Goal: Information Seeking & Learning: Compare options

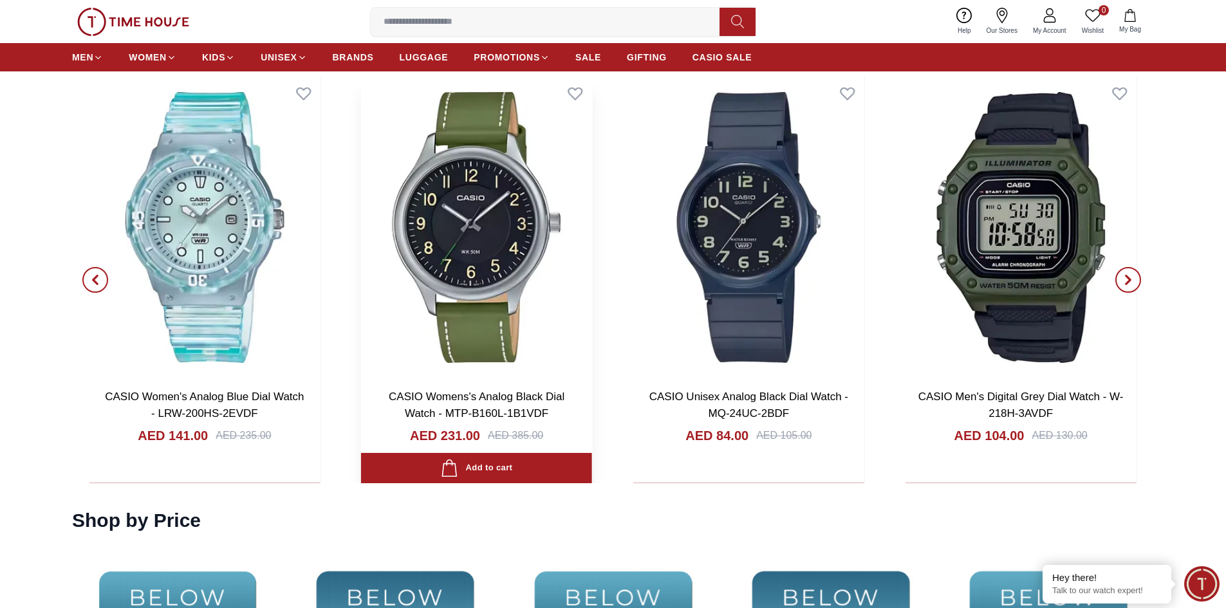
scroll to position [2702, 0]
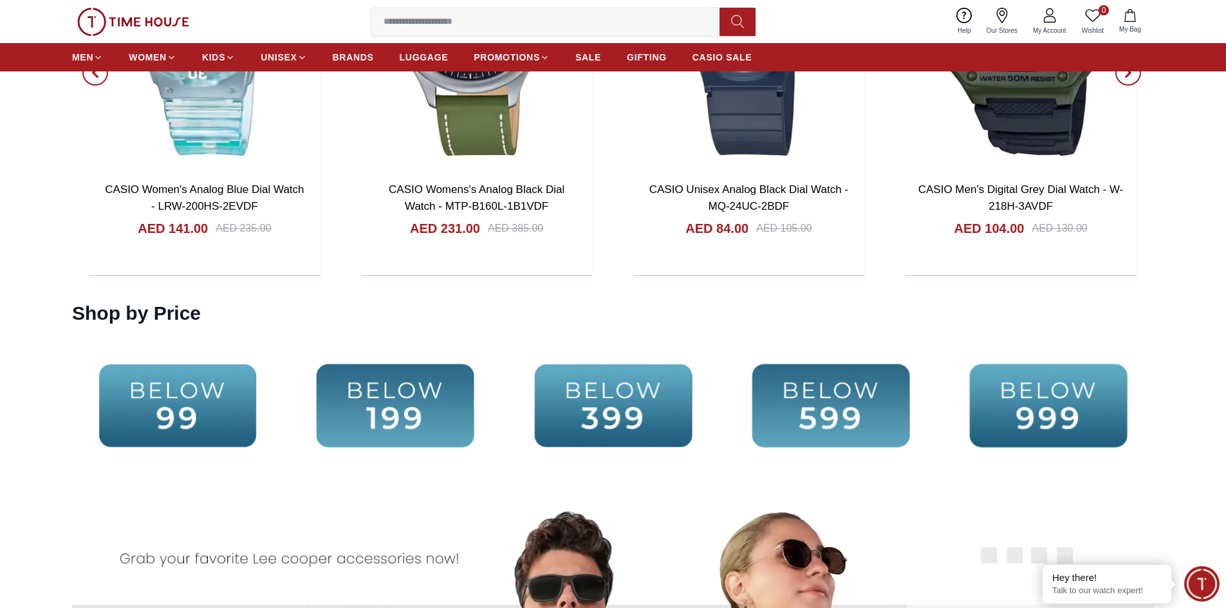
click at [824, 402] on img at bounding box center [830, 406] width 211 height 136
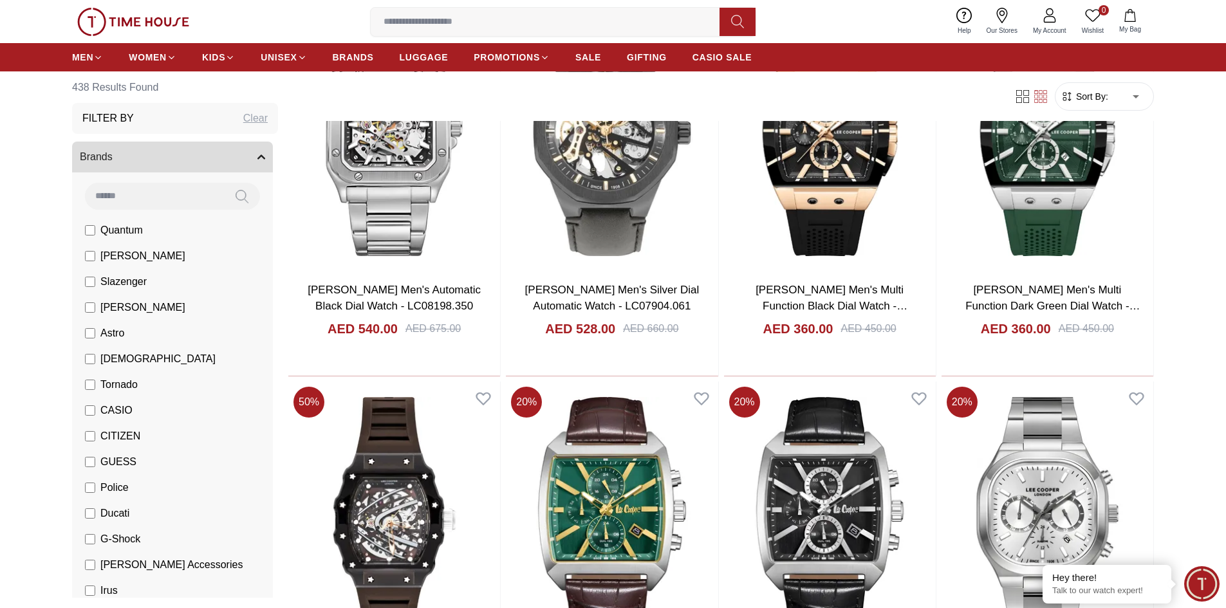
scroll to position [643, 0]
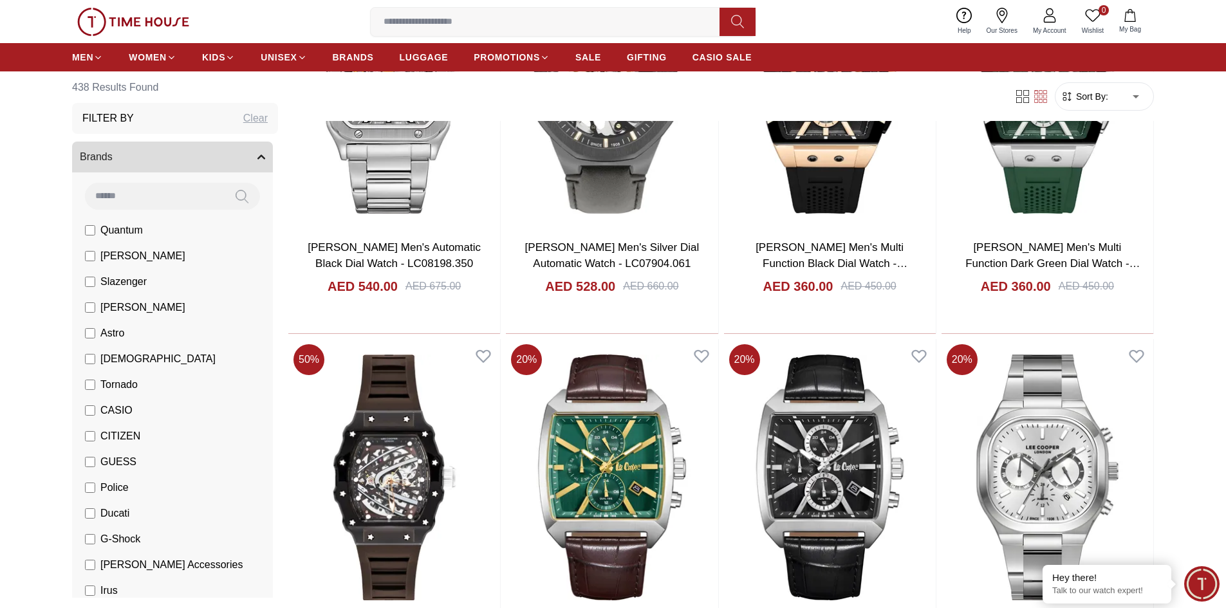
click at [108, 486] on span "Police" at bounding box center [114, 487] width 28 height 15
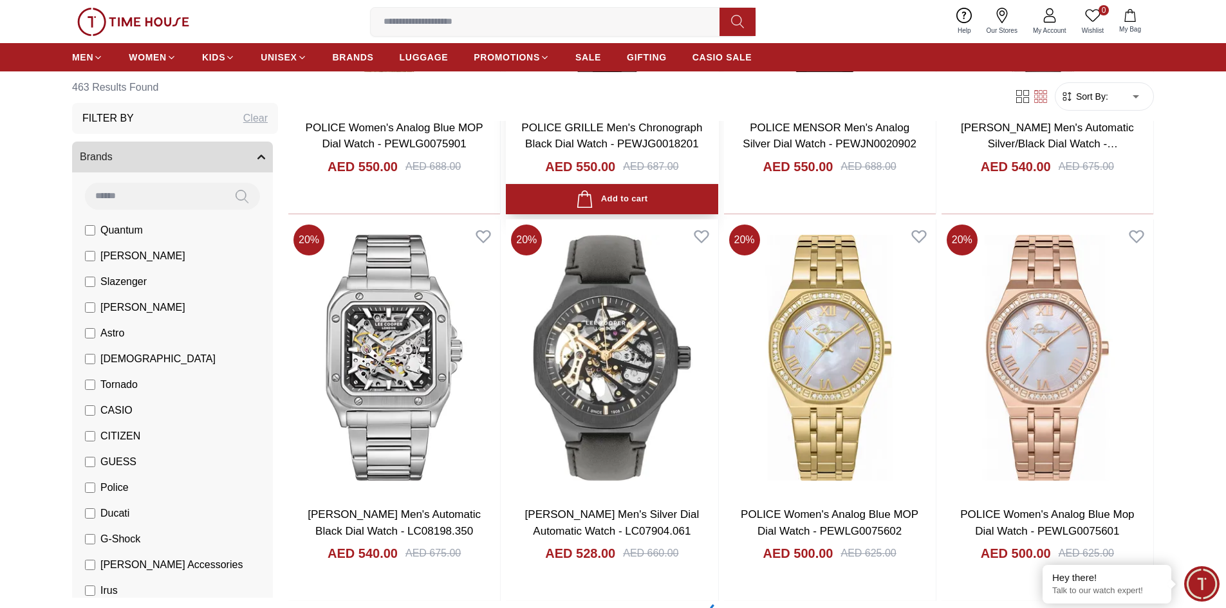
scroll to position [1544, 0]
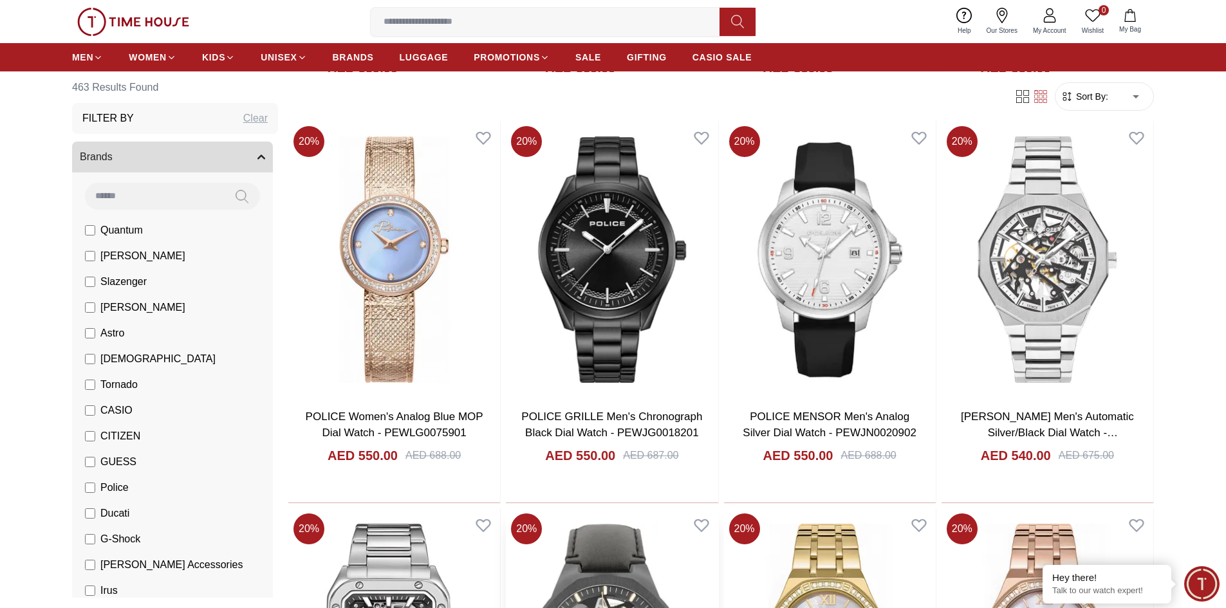
scroll to position [1480, 0]
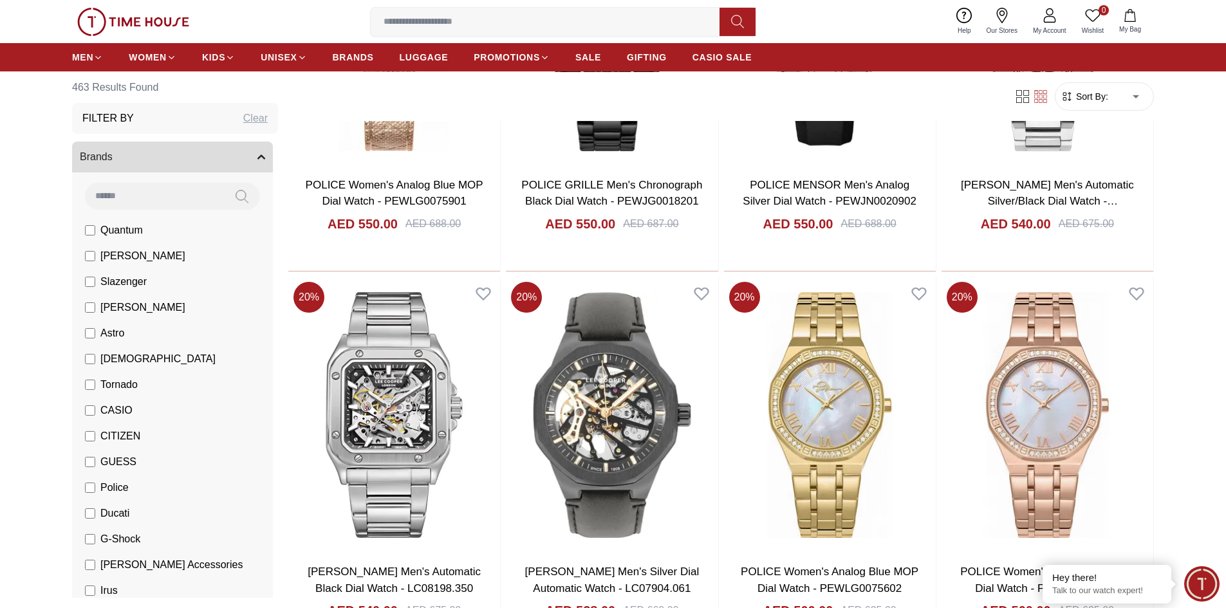
click at [164, 125] on div "Filter By Clear" at bounding box center [175, 118] width 206 height 31
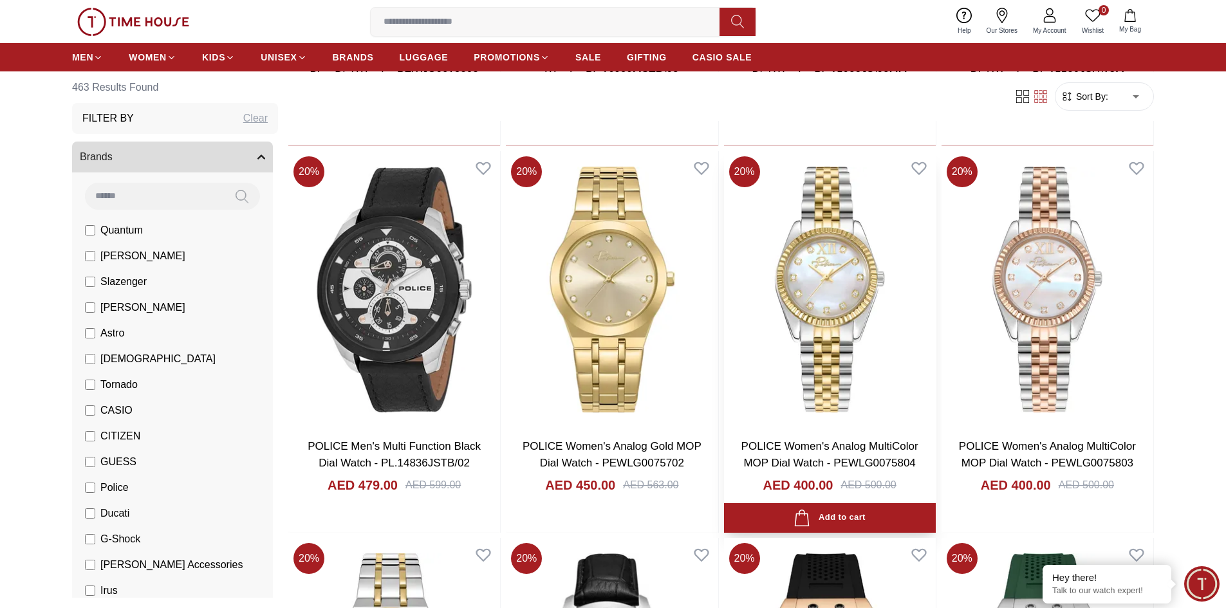
scroll to position [2381, 0]
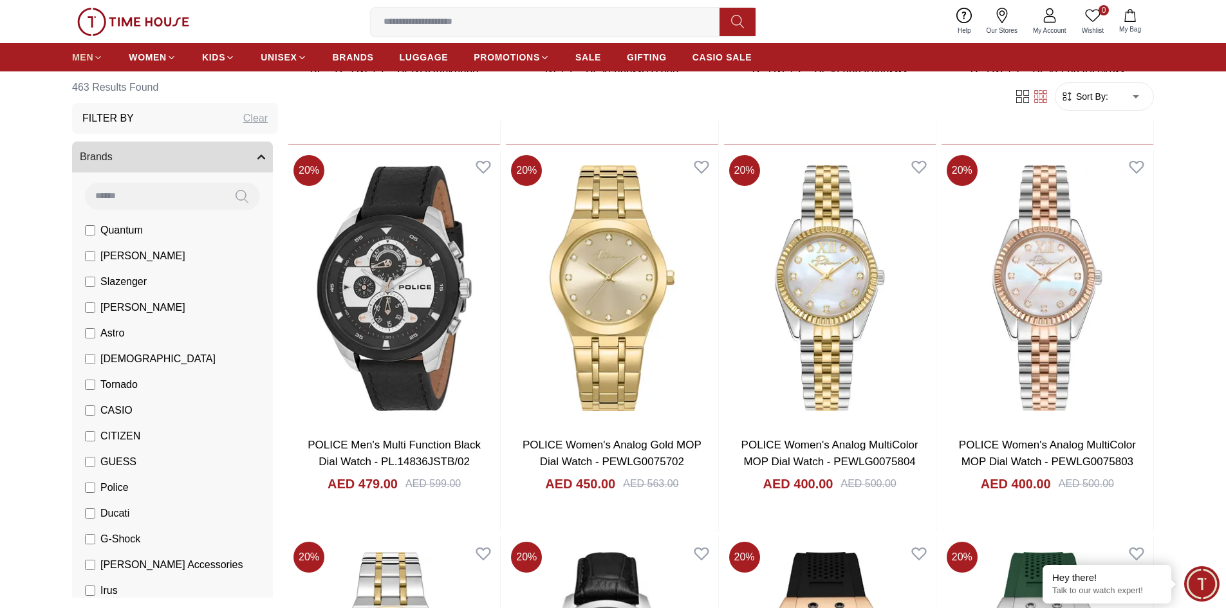
click at [97, 57] on icon at bounding box center [98, 57] width 5 height 3
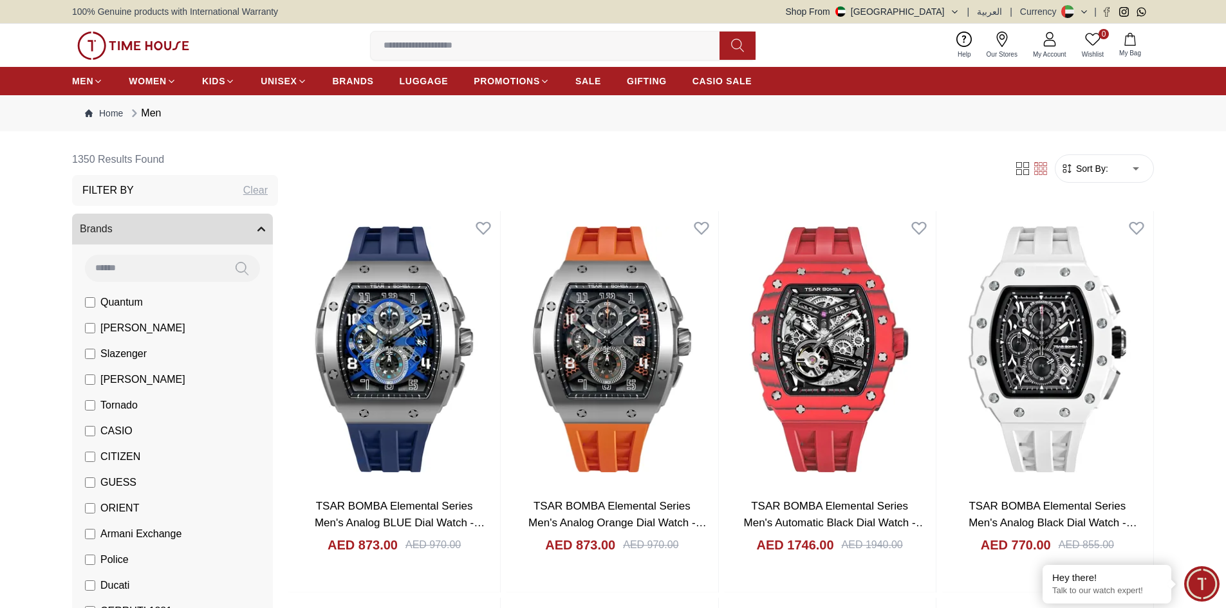
scroll to position [257, 0]
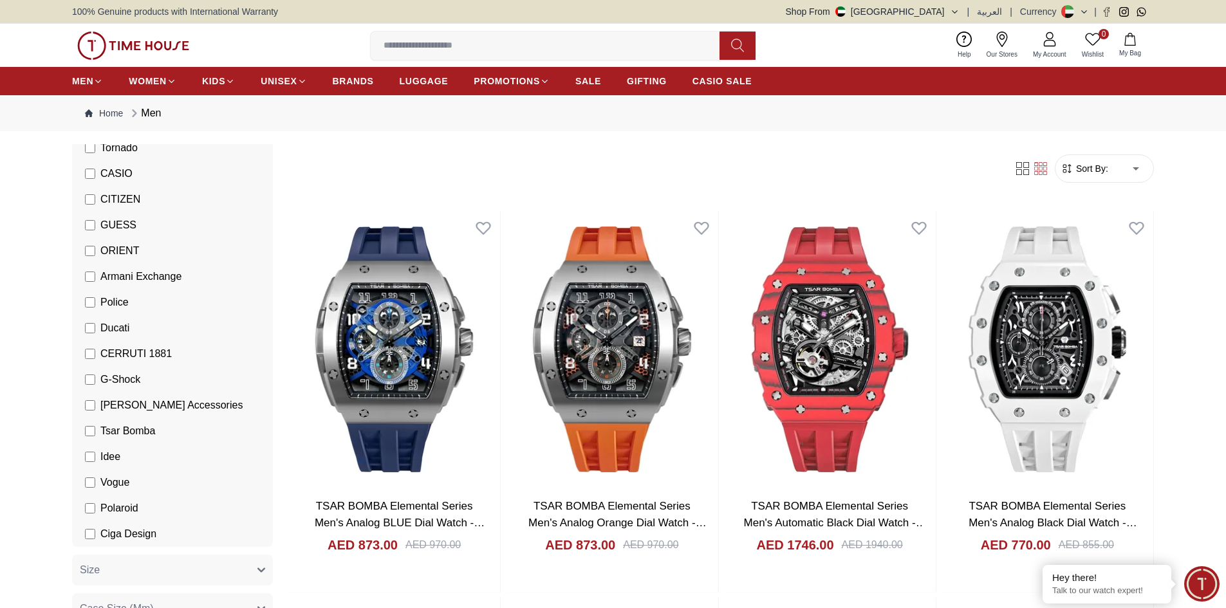
click at [111, 305] on span "Police" at bounding box center [114, 302] width 28 height 15
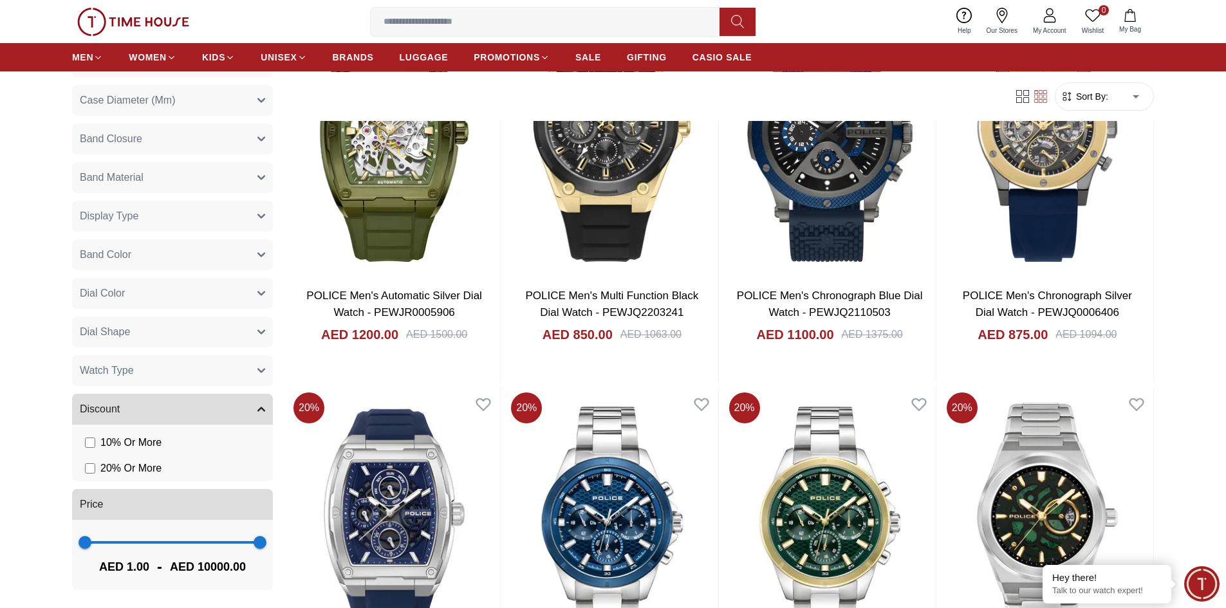
scroll to position [386, 0]
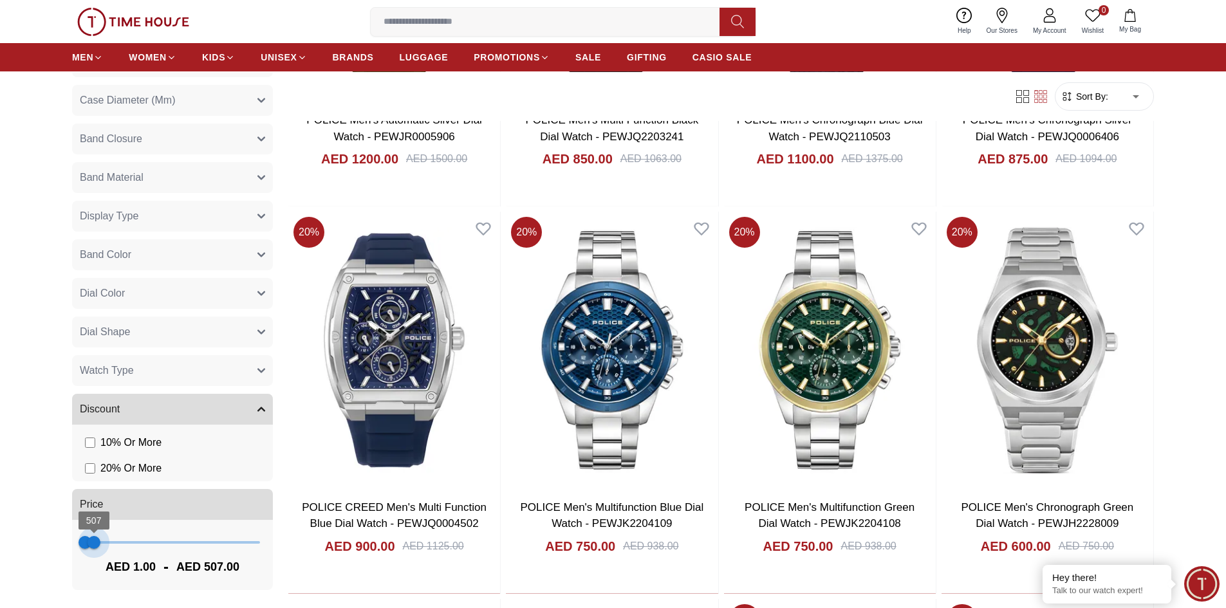
type input "***"
drag, startPoint x: 248, startPoint y: 539, endPoint x: 93, endPoint y: 543, distance: 155.1
click at [93, 543] on span "468" at bounding box center [93, 542] width 13 height 13
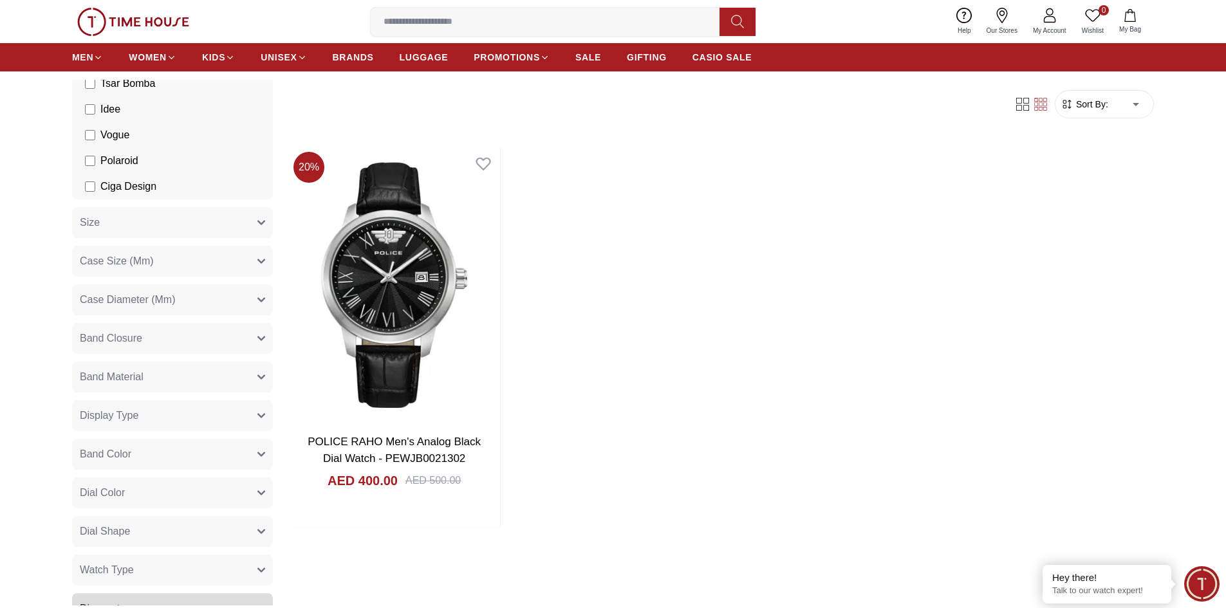
scroll to position [256, 0]
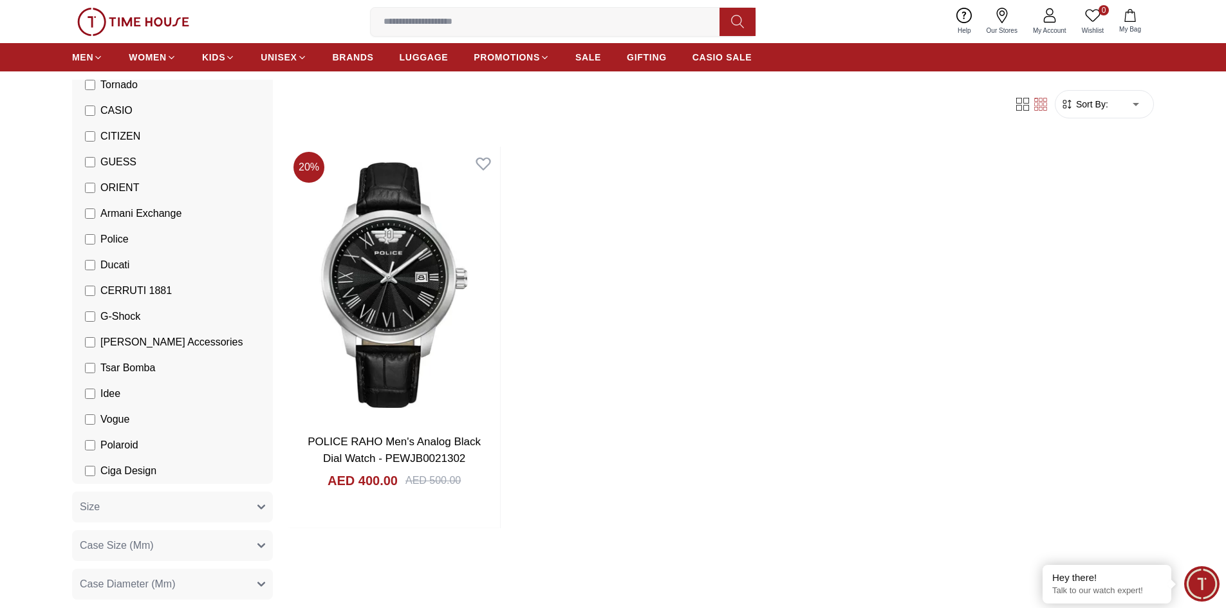
click at [96, 235] on label "Police" at bounding box center [107, 239] width 44 height 15
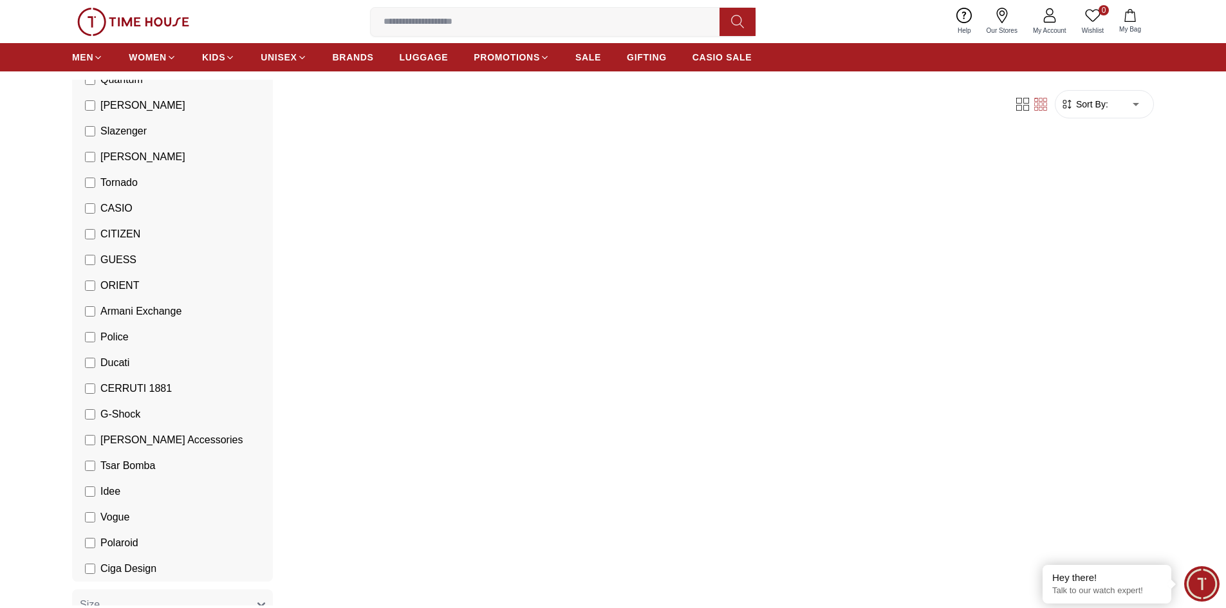
scroll to position [63, 0]
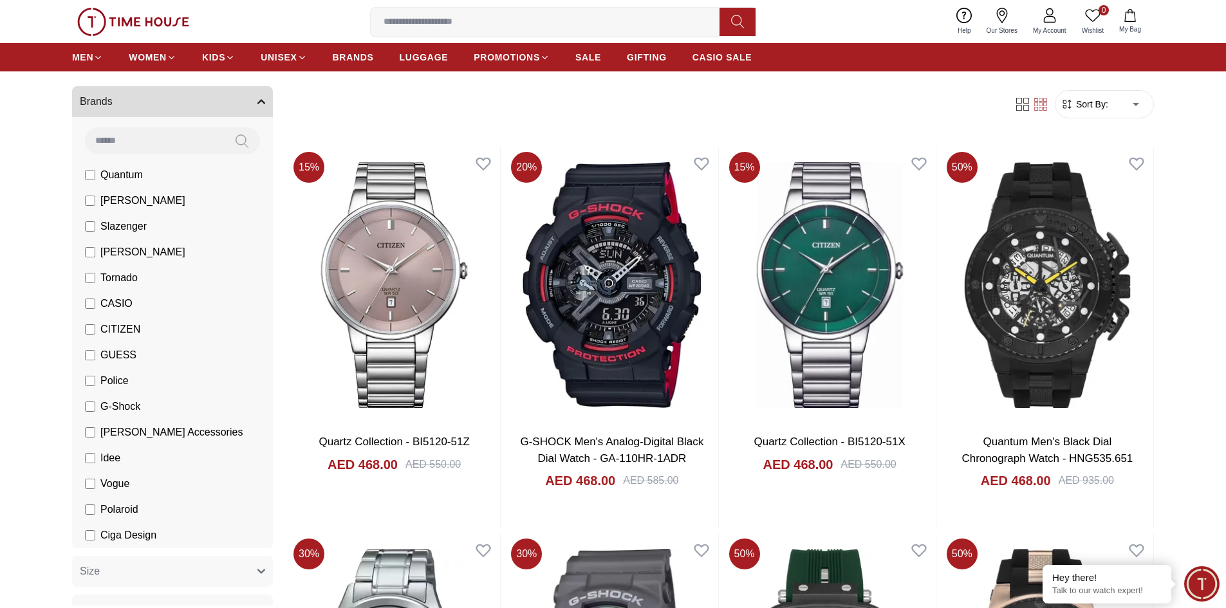
click at [113, 308] on span "CASIO" at bounding box center [116, 303] width 32 height 15
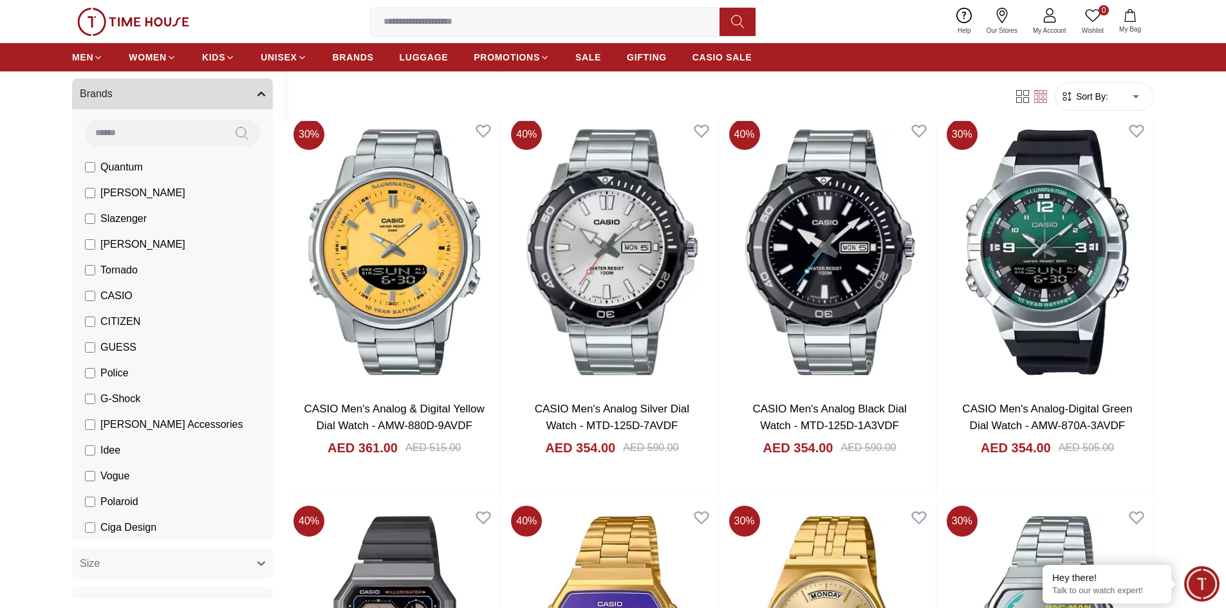
scroll to position [901, 0]
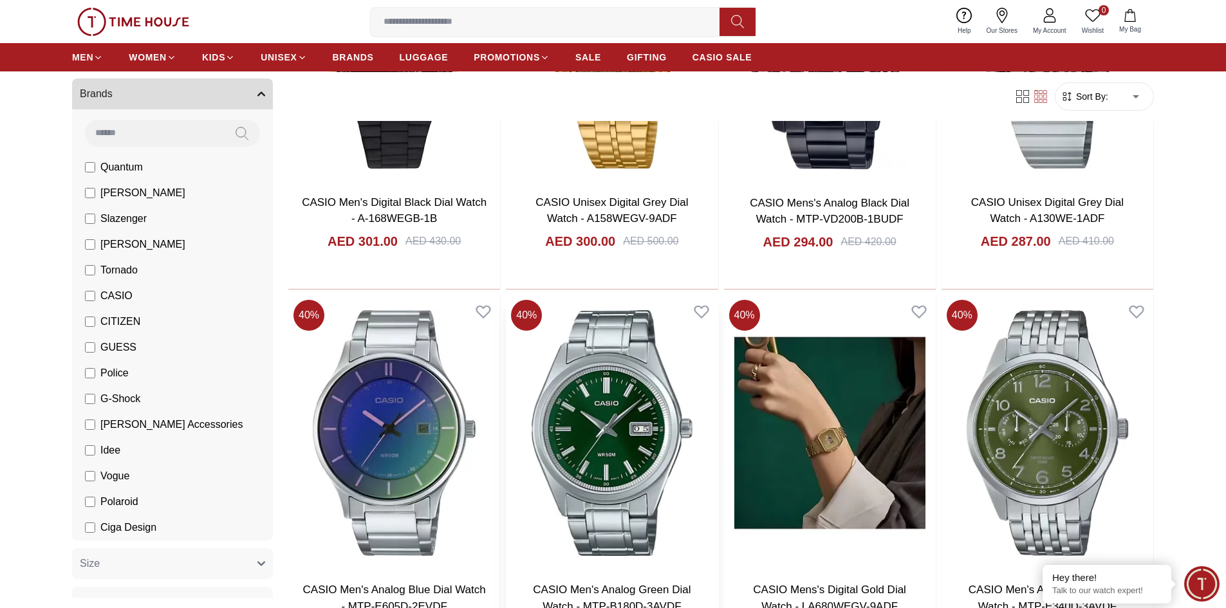
scroll to position [3088, 0]
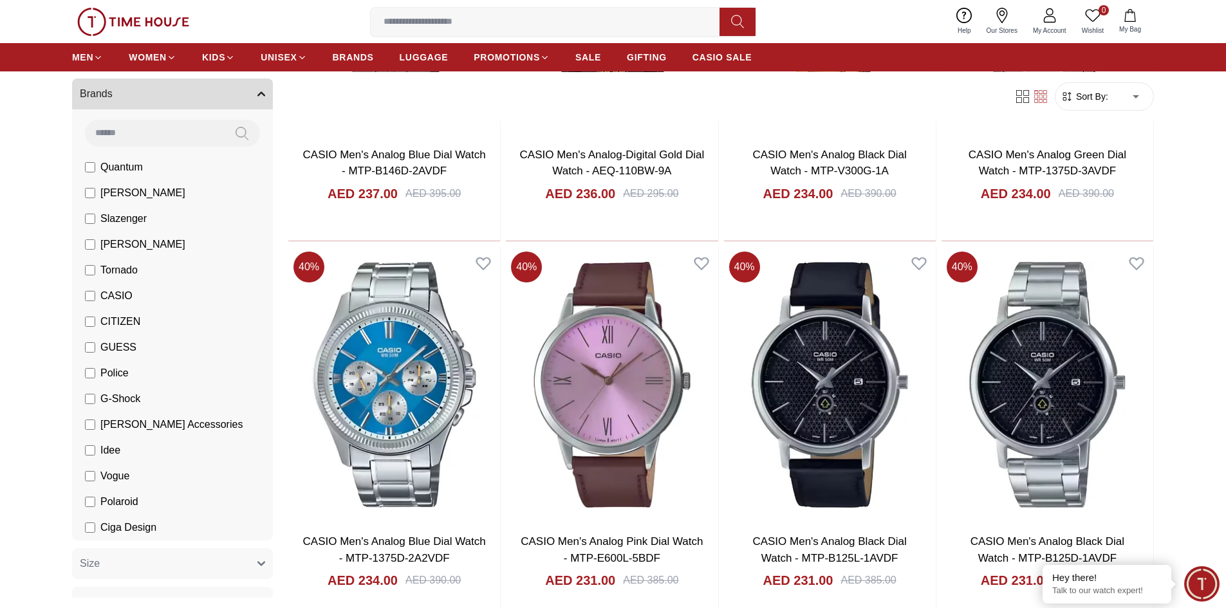
scroll to position [6627, 0]
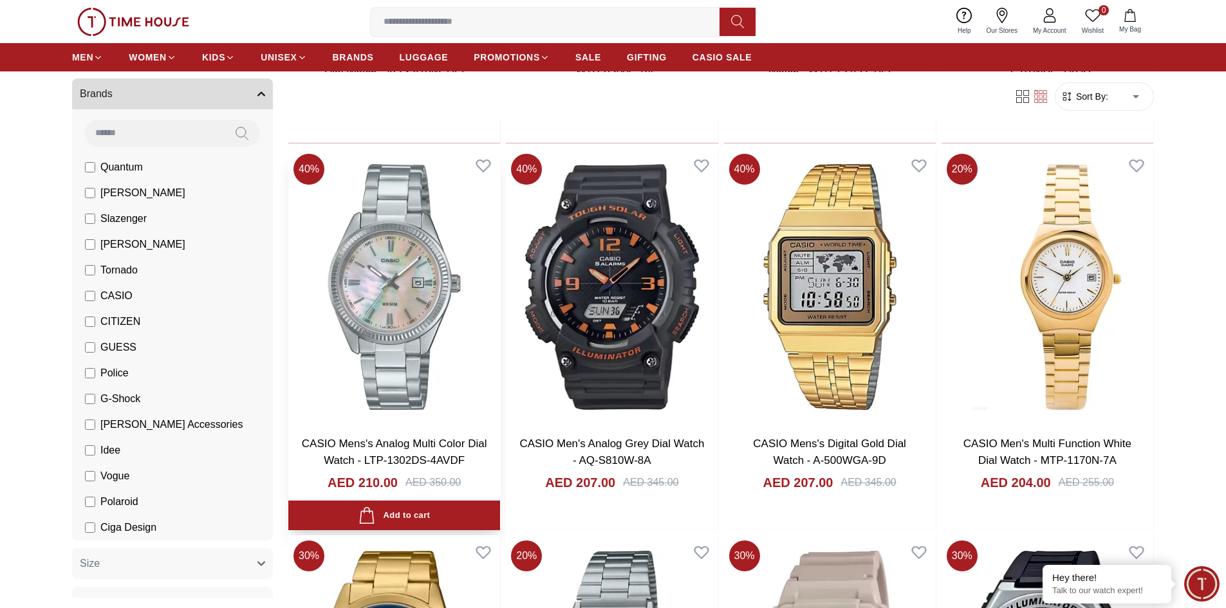
scroll to position [8686, 0]
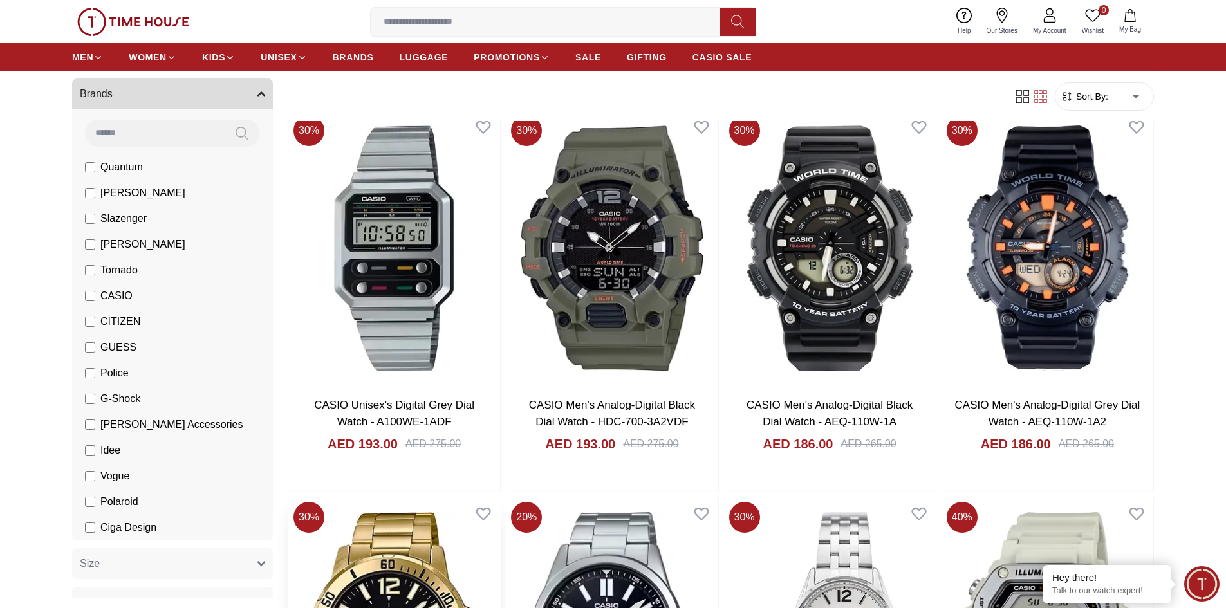
scroll to position [9651, 0]
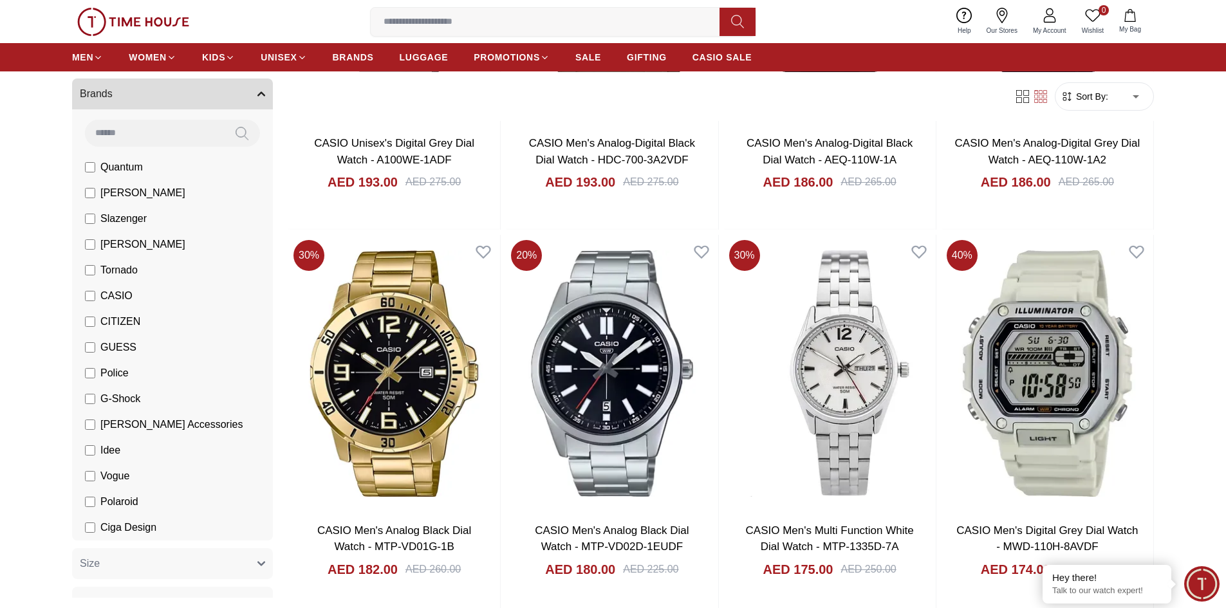
click at [116, 351] on span "GUESS" at bounding box center [118, 347] width 36 height 15
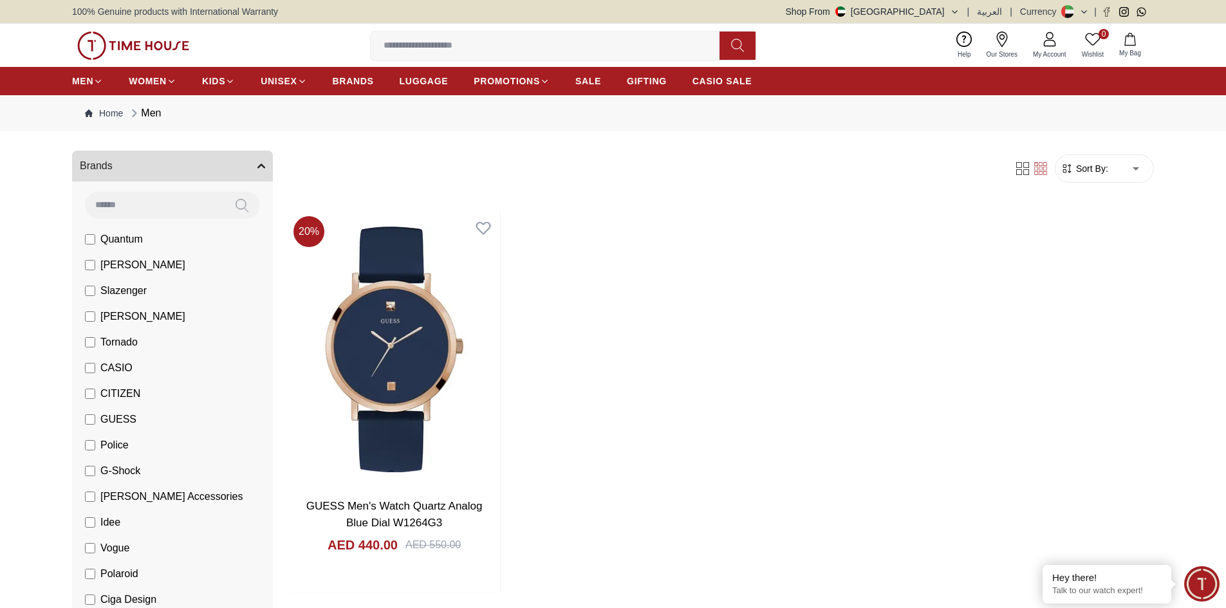
click at [135, 318] on span "[PERSON_NAME]" at bounding box center [142, 316] width 85 height 15
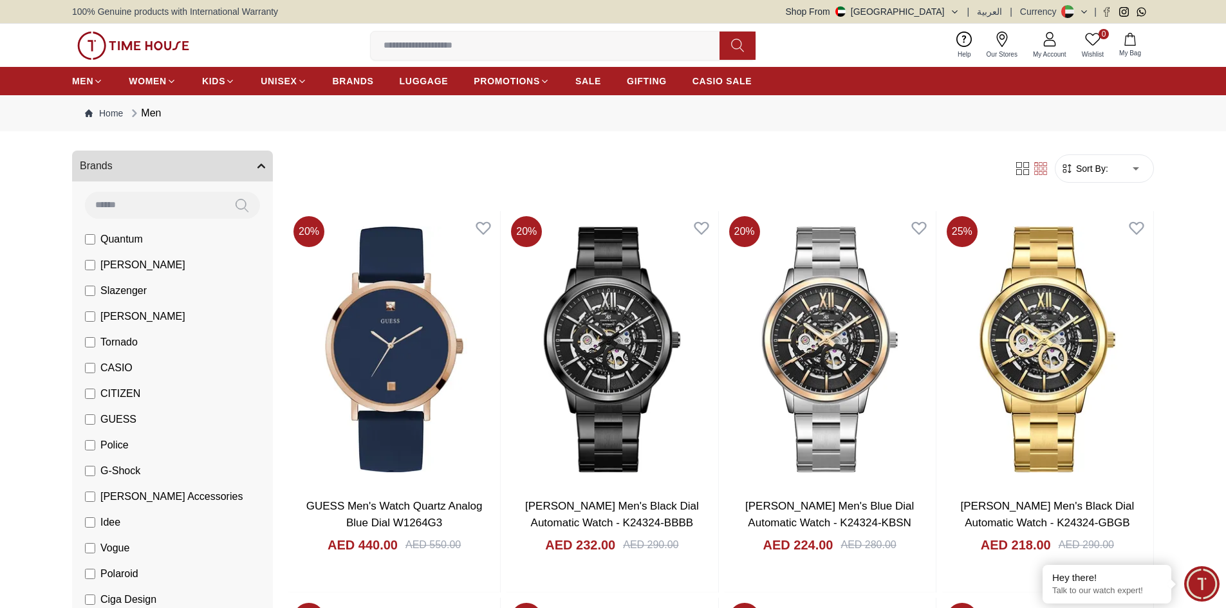
click at [104, 423] on span "GUESS" at bounding box center [118, 419] width 36 height 15
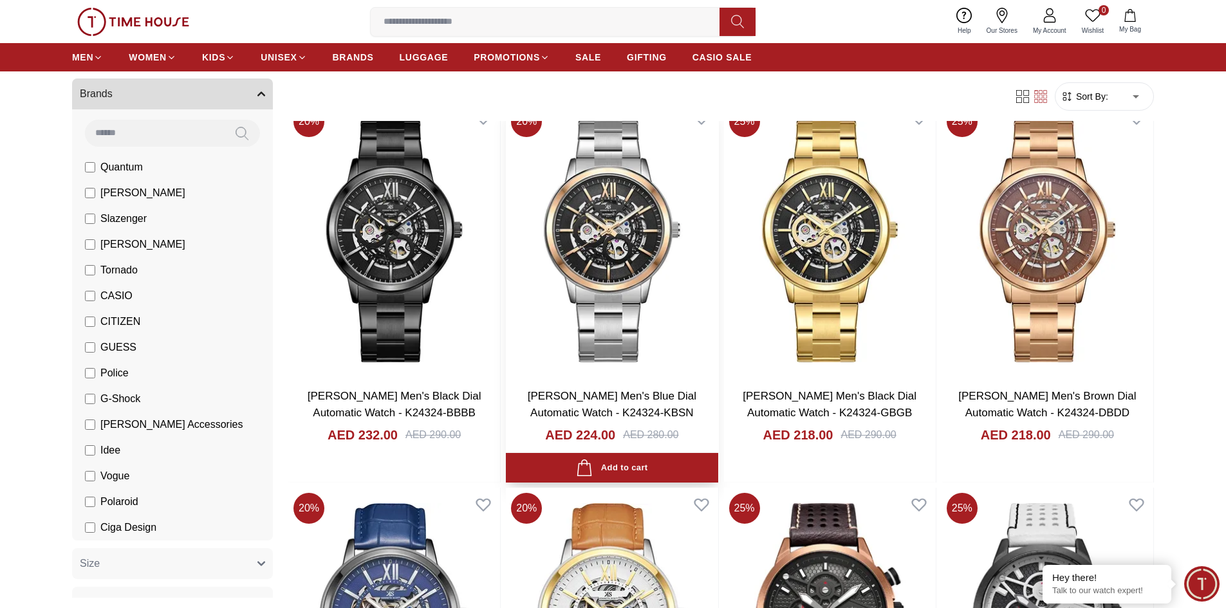
scroll to position [129, 0]
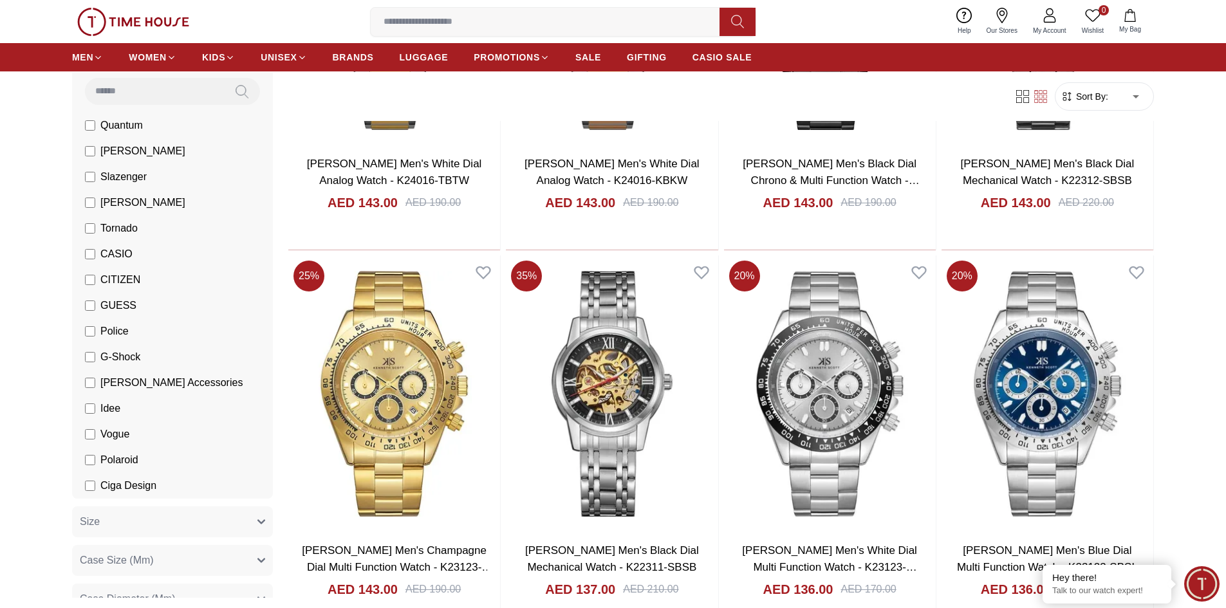
scroll to position [127, 0]
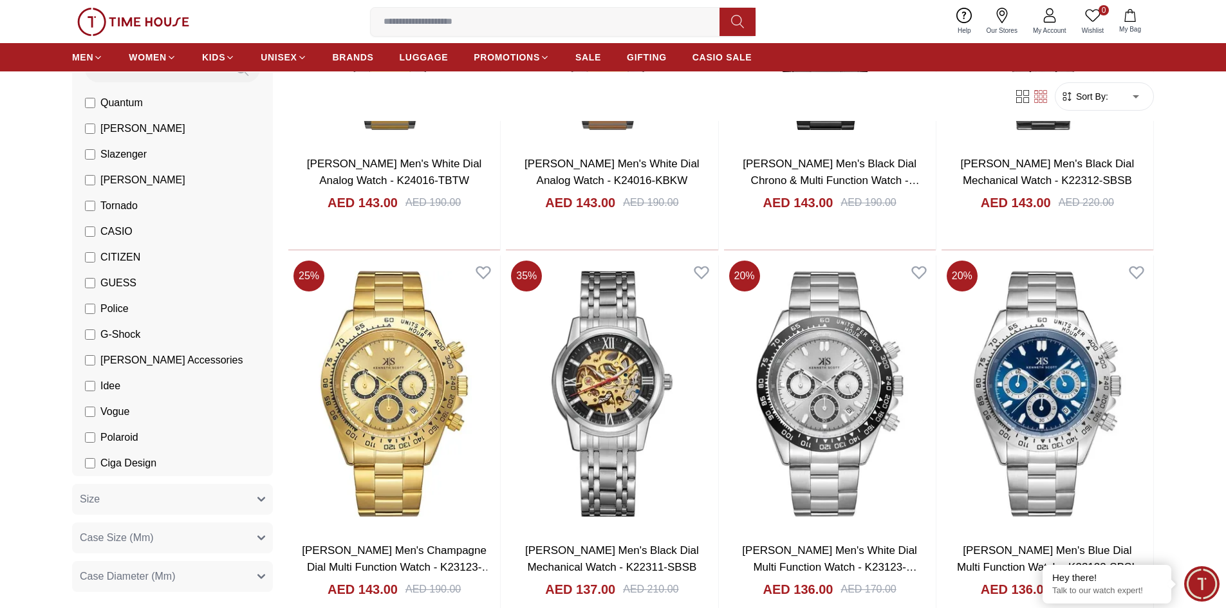
click at [130, 354] on span "[PERSON_NAME] Accessories" at bounding box center [171, 360] width 142 height 15
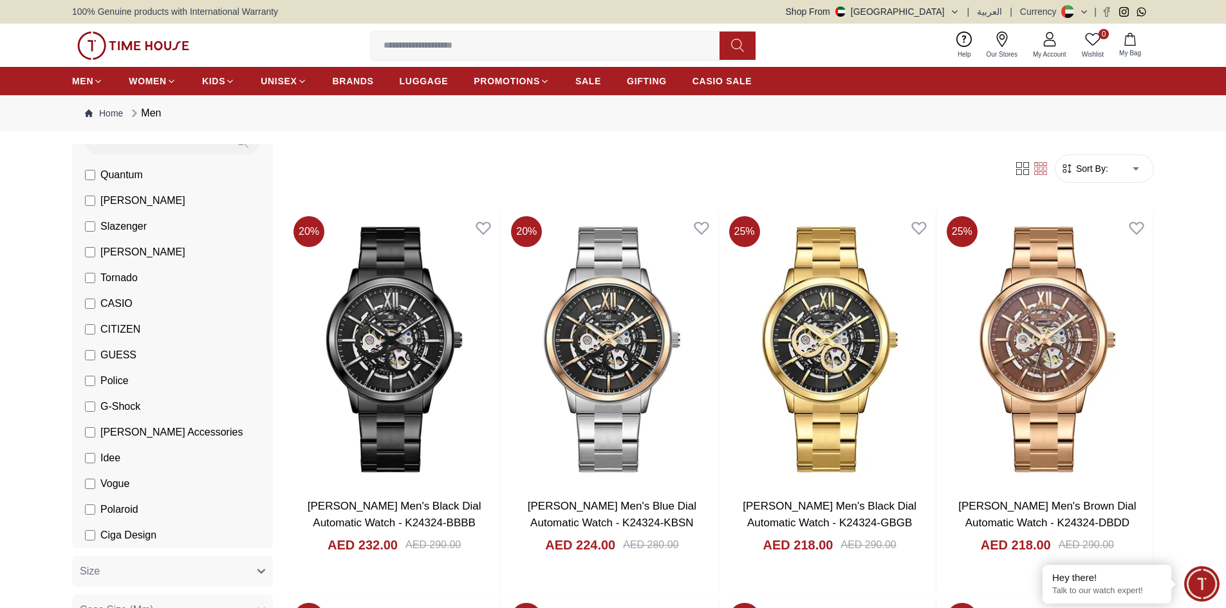
click at [131, 249] on span "[PERSON_NAME]" at bounding box center [142, 251] width 85 height 15
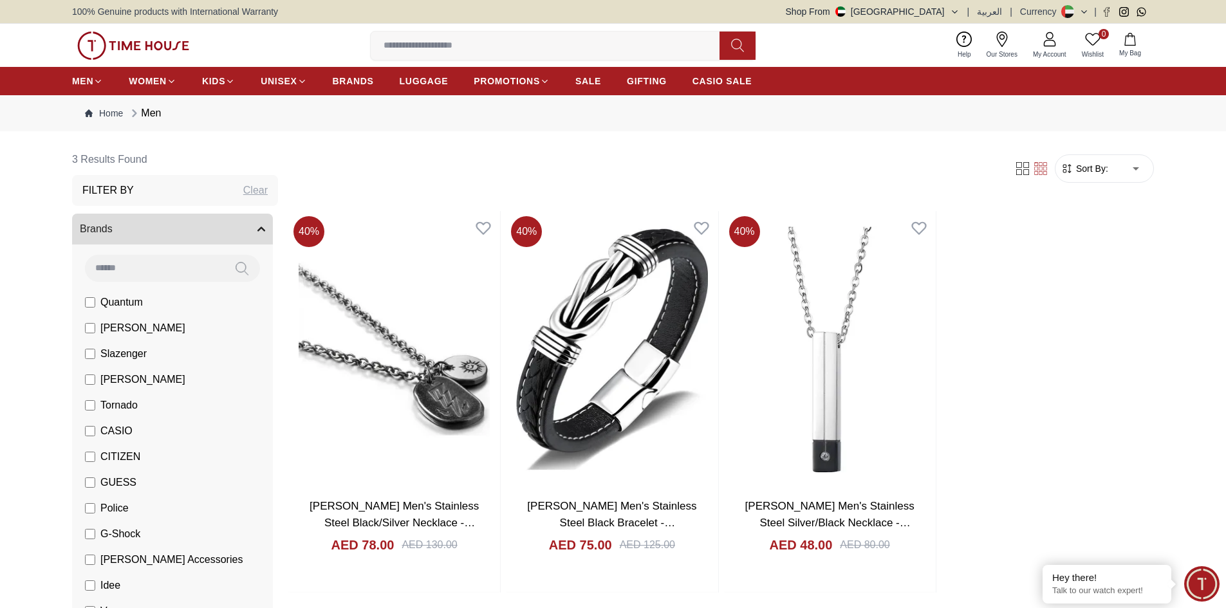
click at [102, 306] on span "Quantum" at bounding box center [121, 302] width 42 height 15
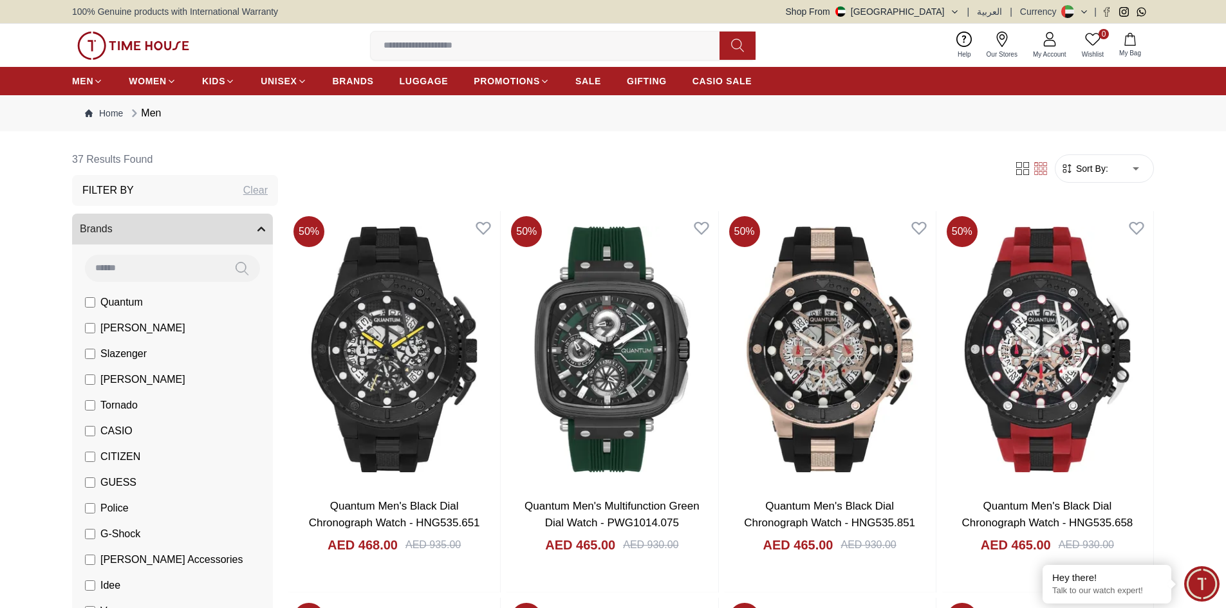
click at [116, 328] on span "[PERSON_NAME]" at bounding box center [142, 327] width 85 height 15
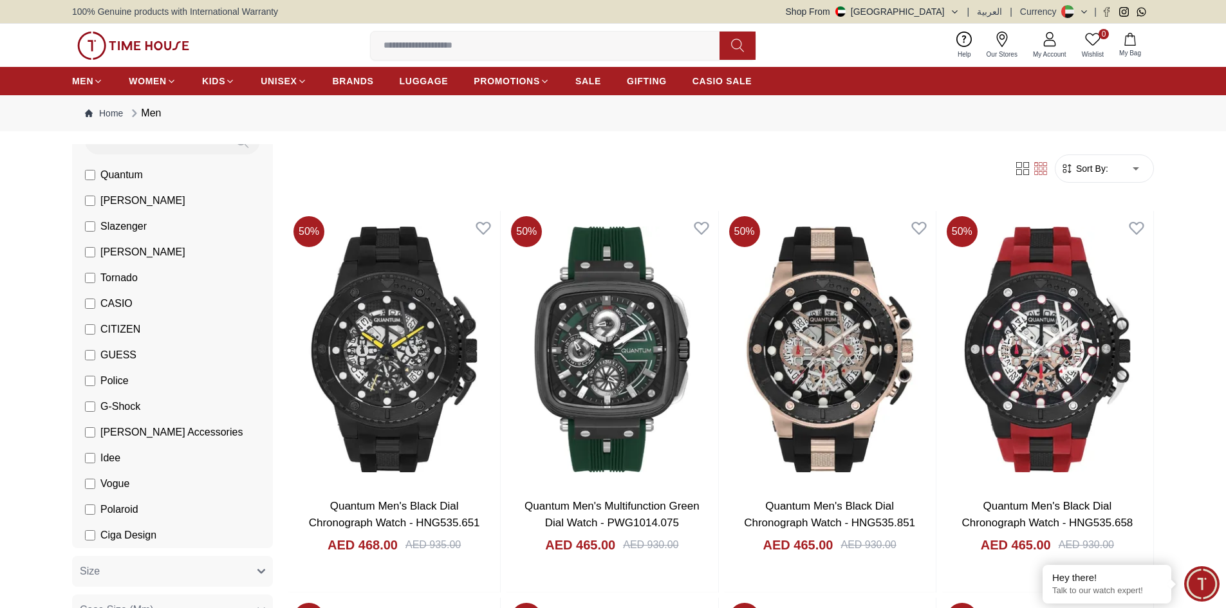
scroll to position [129, 0]
click at [111, 435] on span "[PERSON_NAME] Accessories" at bounding box center [171, 430] width 142 height 15
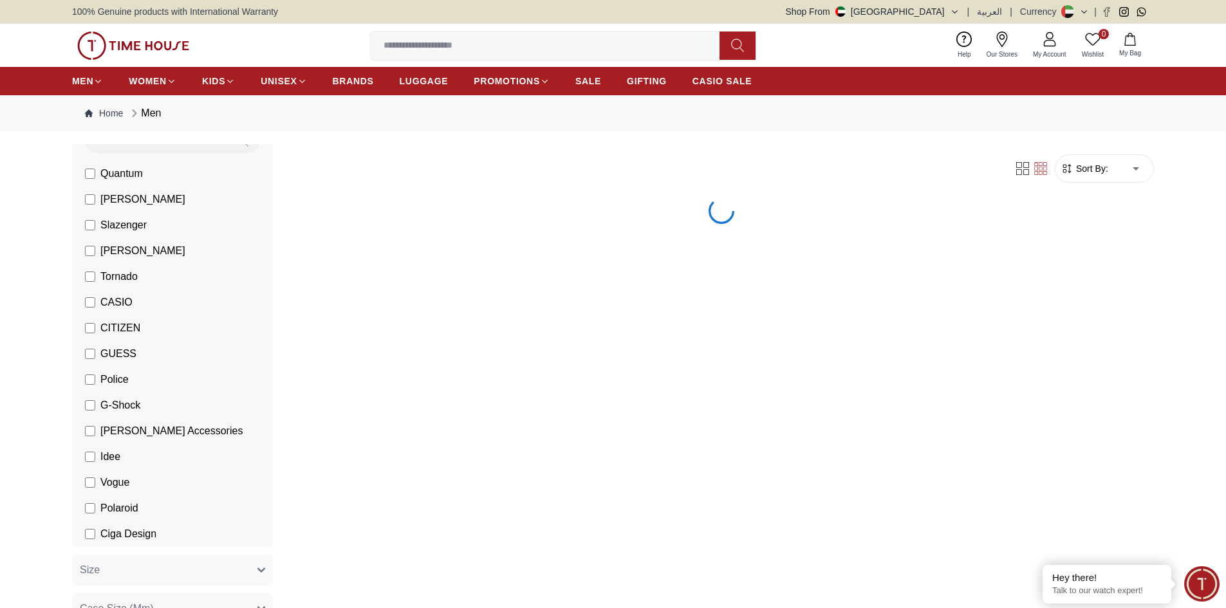
click at [125, 279] on span "Tornado" at bounding box center [118, 276] width 37 height 15
click at [106, 176] on span "Quantum" at bounding box center [121, 173] width 42 height 15
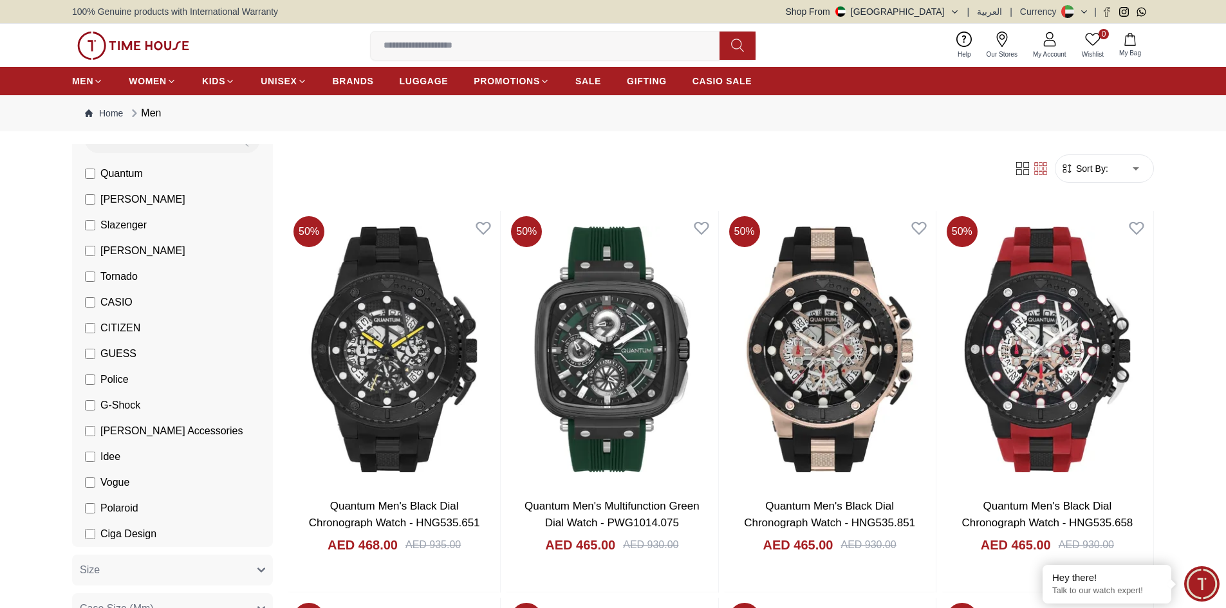
click at [93, 205] on label "[PERSON_NAME]" at bounding box center [135, 199] width 100 height 15
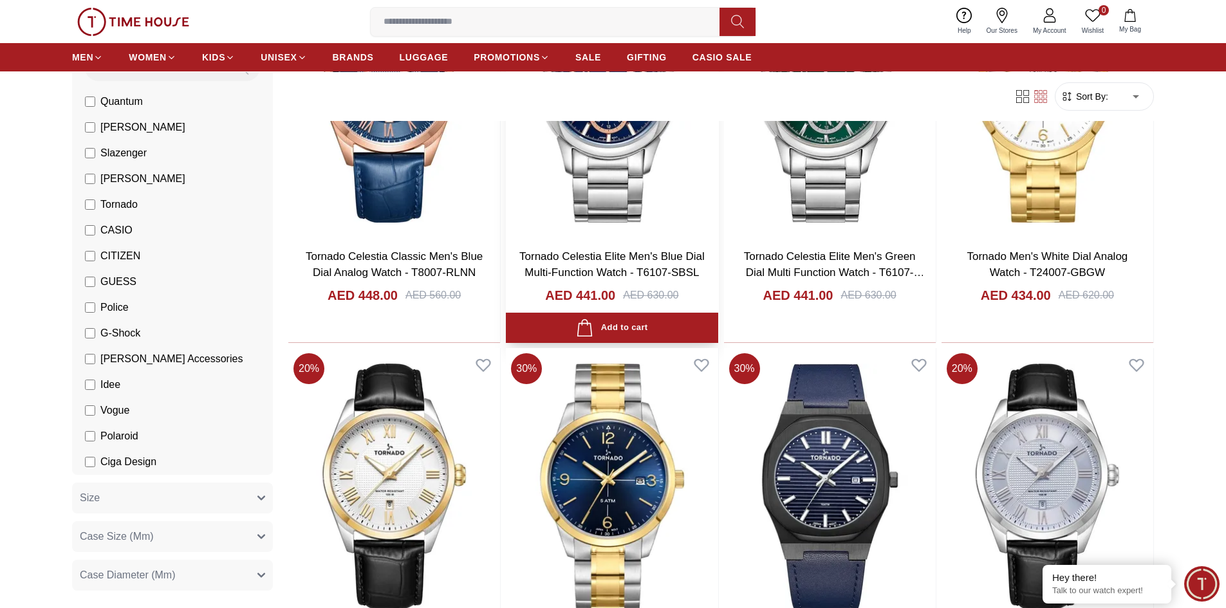
scroll to position [643, 0]
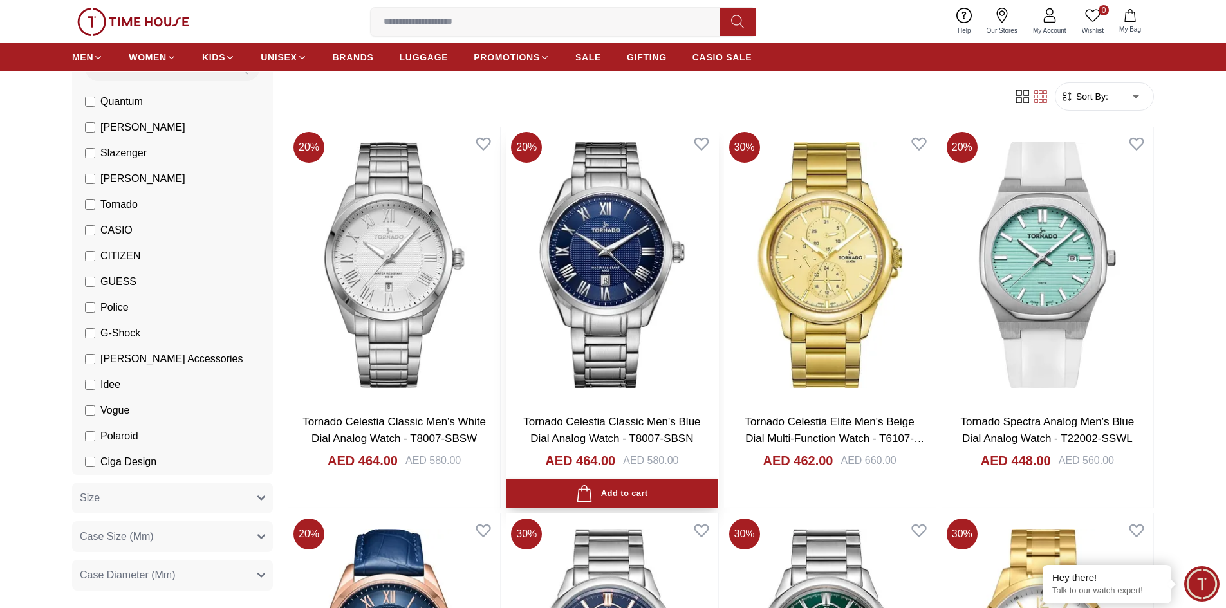
scroll to position [64, 0]
